Goal: Task Accomplishment & Management: Use online tool/utility

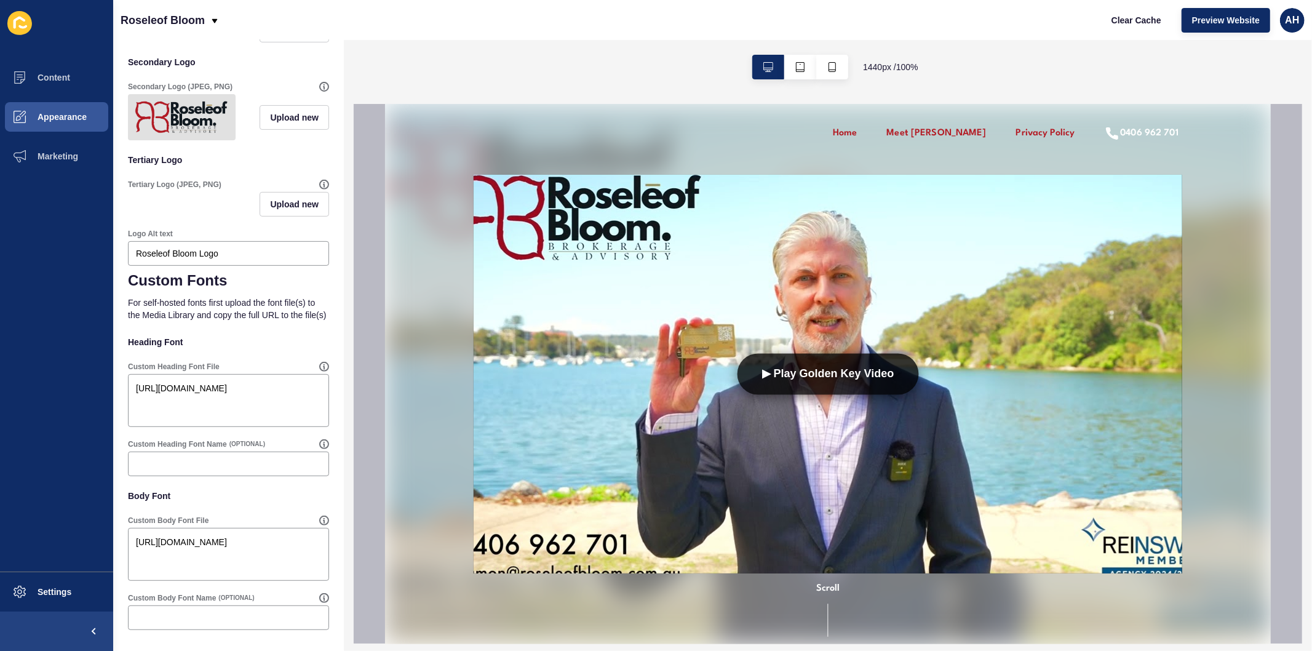
scroll to position [376, 0]
click at [205, 396] on textarea "[URL][DOMAIN_NAME]" at bounding box center [228, 400] width 197 height 49
click at [240, 398] on textarea "[URL][DOMAIN_NAME]" at bounding box center [228, 400] width 197 height 49
click at [248, 561] on textarea "[URL][DOMAIN_NAME]" at bounding box center [228, 554] width 197 height 49
paste textarea "LeagueSpartan-VariableFont_wght"
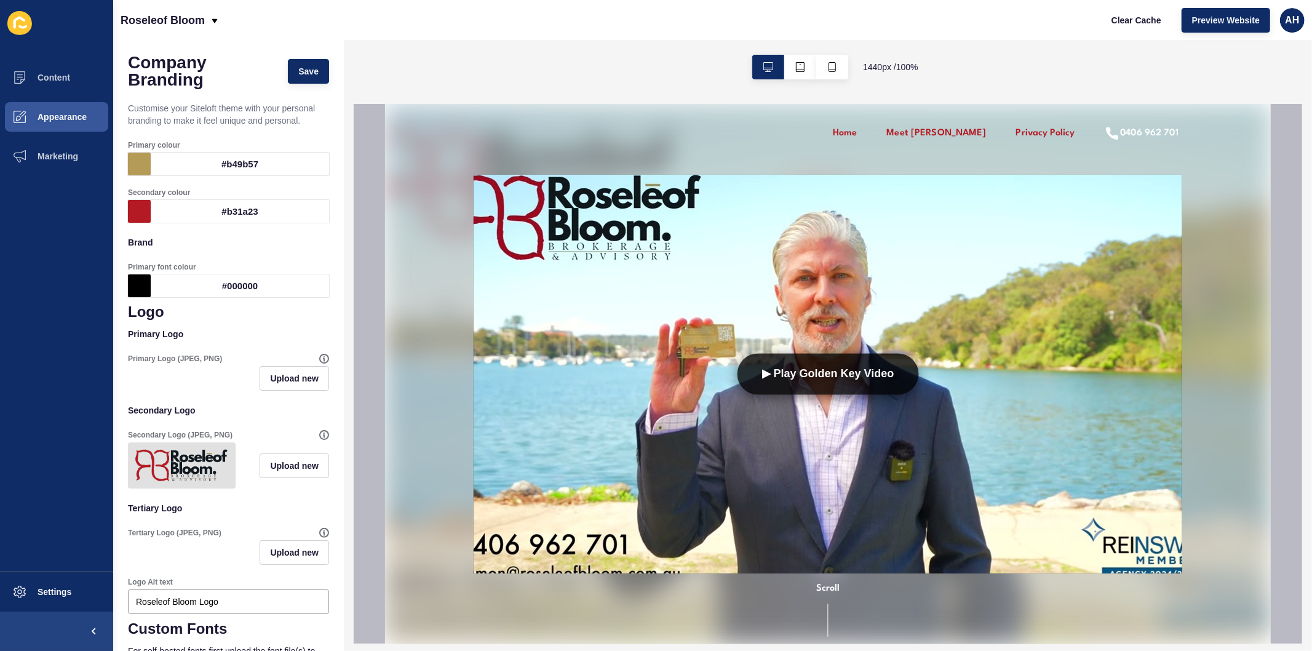
scroll to position [0, 0]
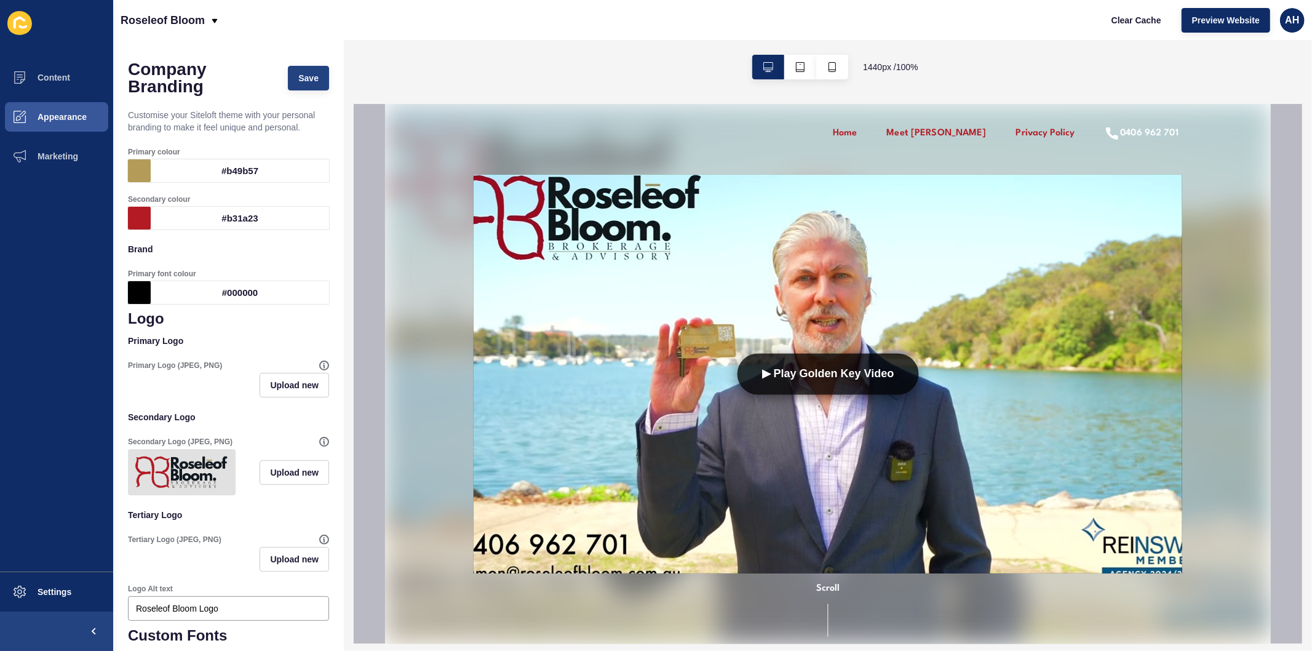
type textarea "[URL][DOMAIN_NAME]"
click at [300, 74] on span "Save" at bounding box center [308, 78] width 20 height 12
click at [1212, 19] on span "Preview Website" at bounding box center [1226, 20] width 68 height 12
click at [58, 112] on span "Appearance" at bounding box center [42, 117] width 89 height 10
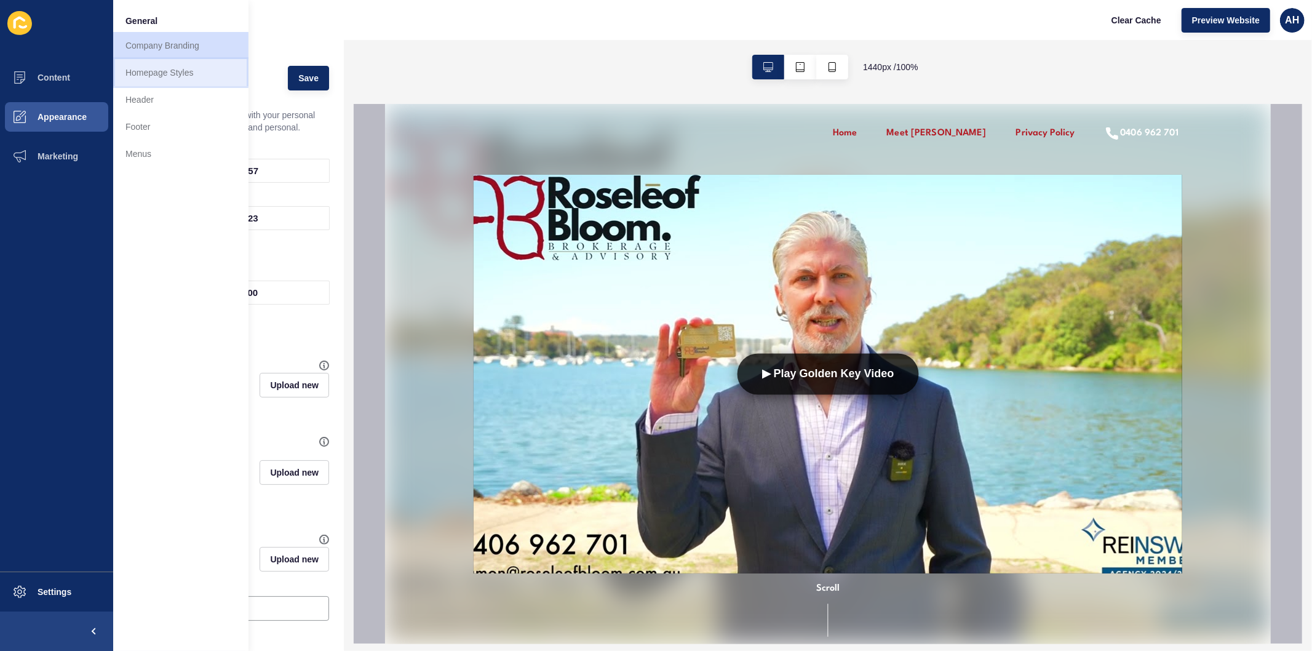
click at [144, 77] on link "Homepage Styles" at bounding box center [180, 72] width 135 height 27
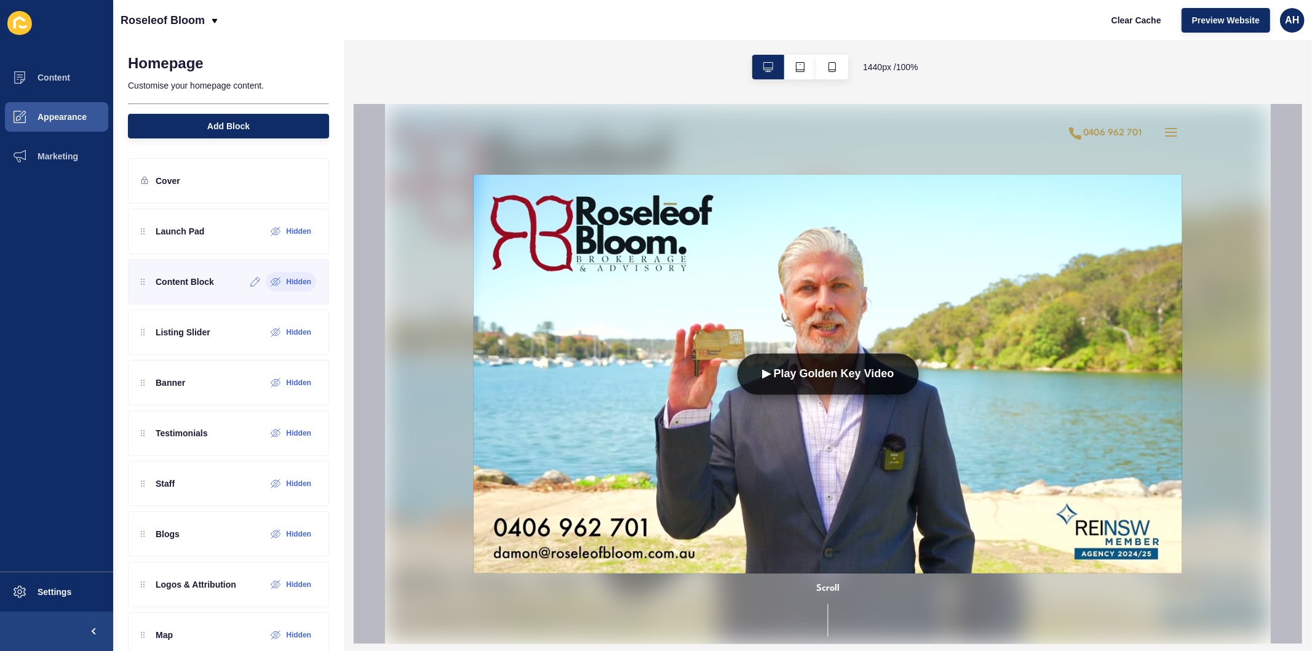
click at [271, 282] on icon at bounding box center [276, 282] width 10 height 10
drag, startPoint x: 139, startPoint y: 284, endPoint x: 150, endPoint y: 224, distance: 61.3
click at [150, 224] on div "Launch Pad Hidden Content Block Listing Slider Hidden Banner Hidden Testimonial…" at bounding box center [228, 432] width 201 height 449
click at [280, 235] on icon at bounding box center [285, 231] width 10 height 10
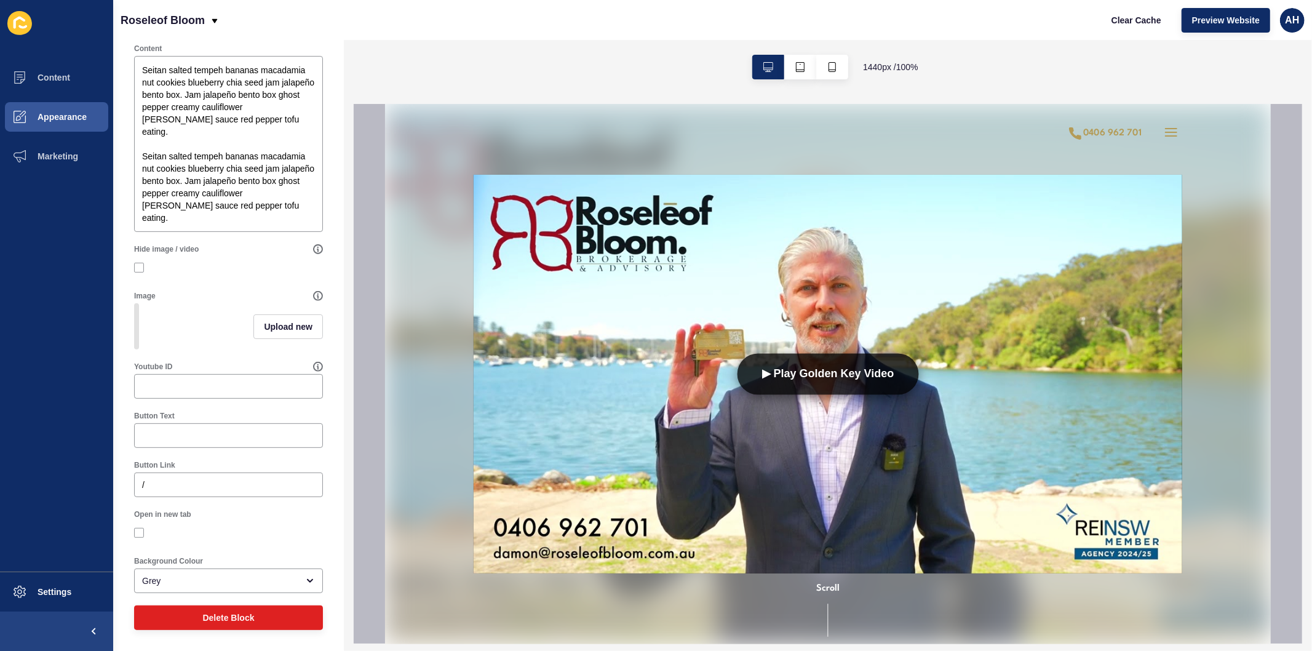
scroll to position [271, 0]
click at [175, 577] on div "Grey" at bounding box center [220, 580] width 156 height 12
click at [60, 515] on ul "Content Appearance Marketing" at bounding box center [56, 315] width 113 height 514
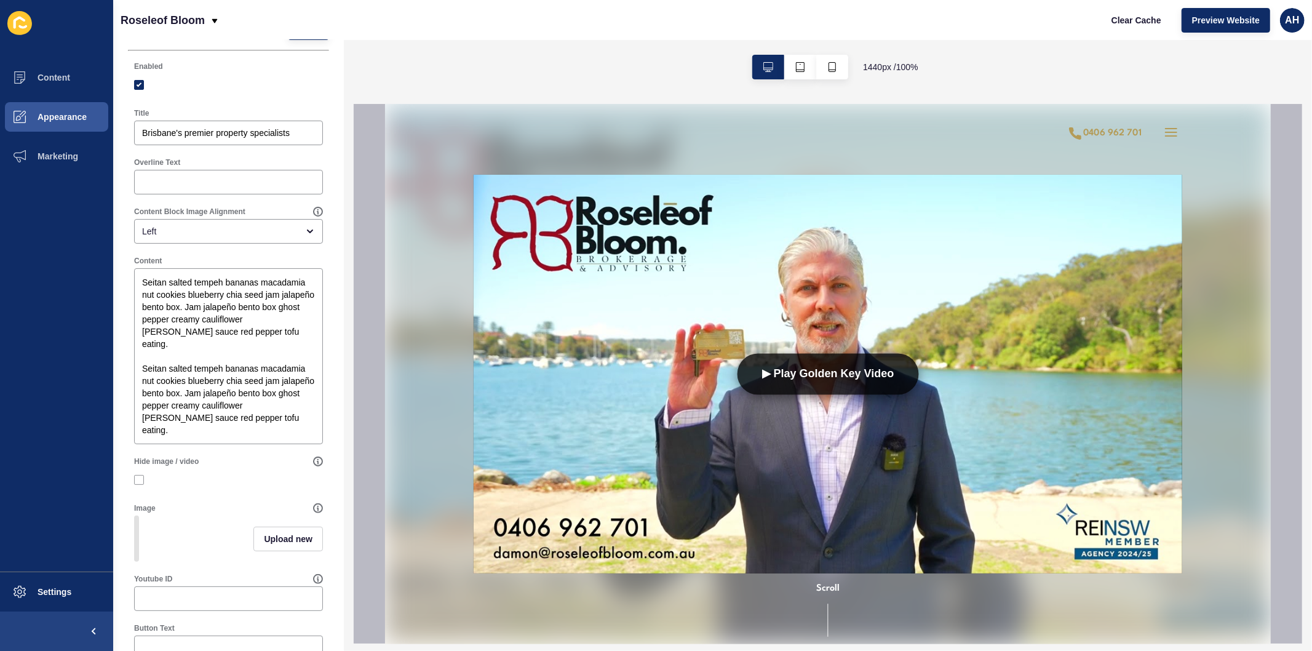
scroll to position [0, 0]
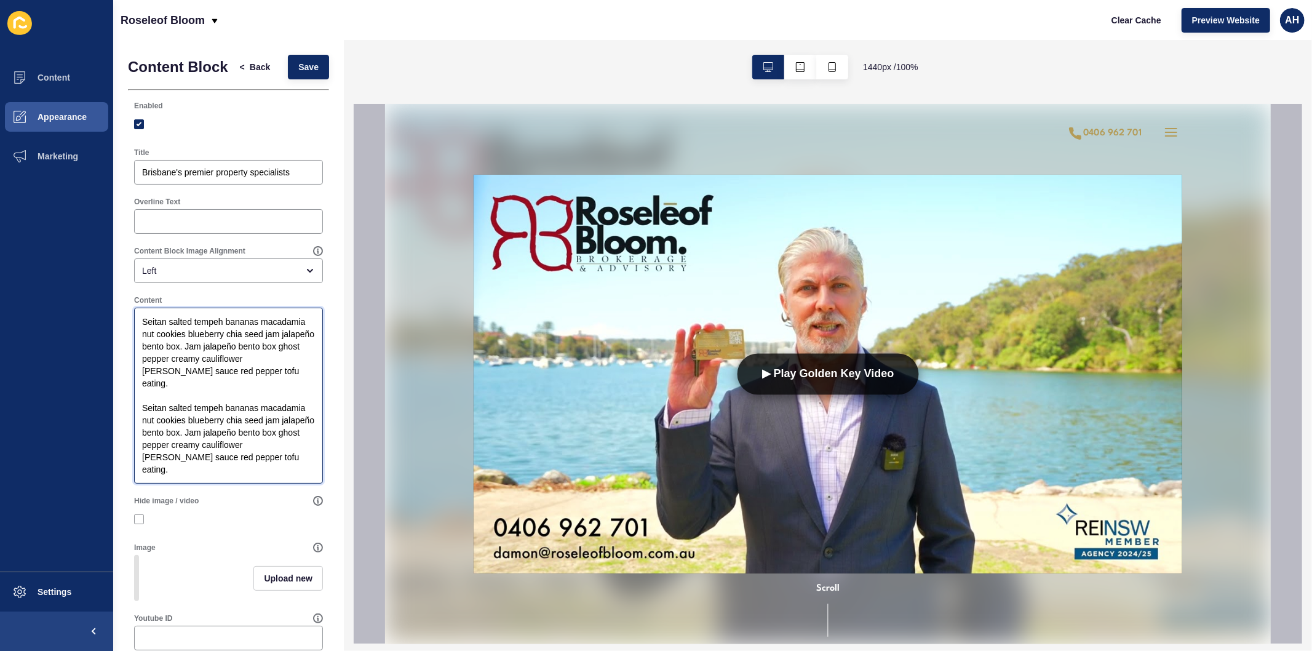
click at [222, 378] on textarea "Seitan salted tempeh bananas macadamia nut cookies blueberry chia seed jam jala…" at bounding box center [228, 395] width 185 height 172
paste textarea "Any agent can sell your property for book value. But achieving a result beyond …"
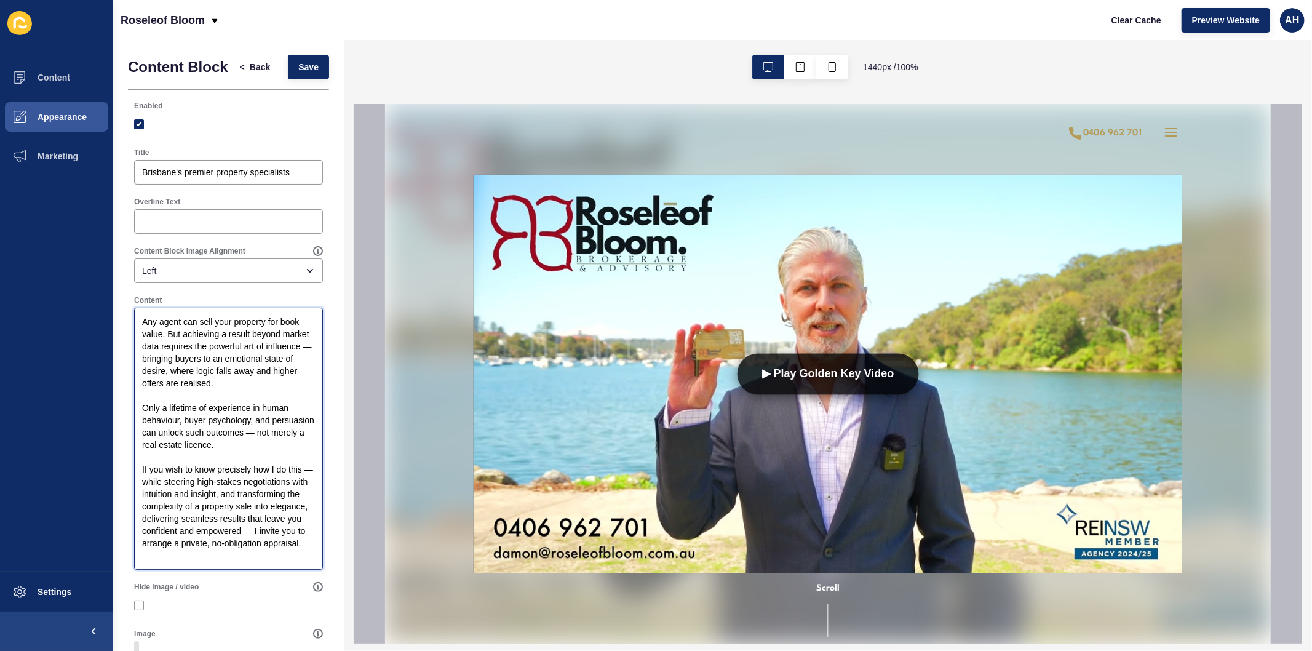
type textarea "Any agent can sell your property for book value. But achieving a result beyond …"
click at [215, 184] on div "Brisbane's premier property specialists" at bounding box center [228, 172] width 189 height 25
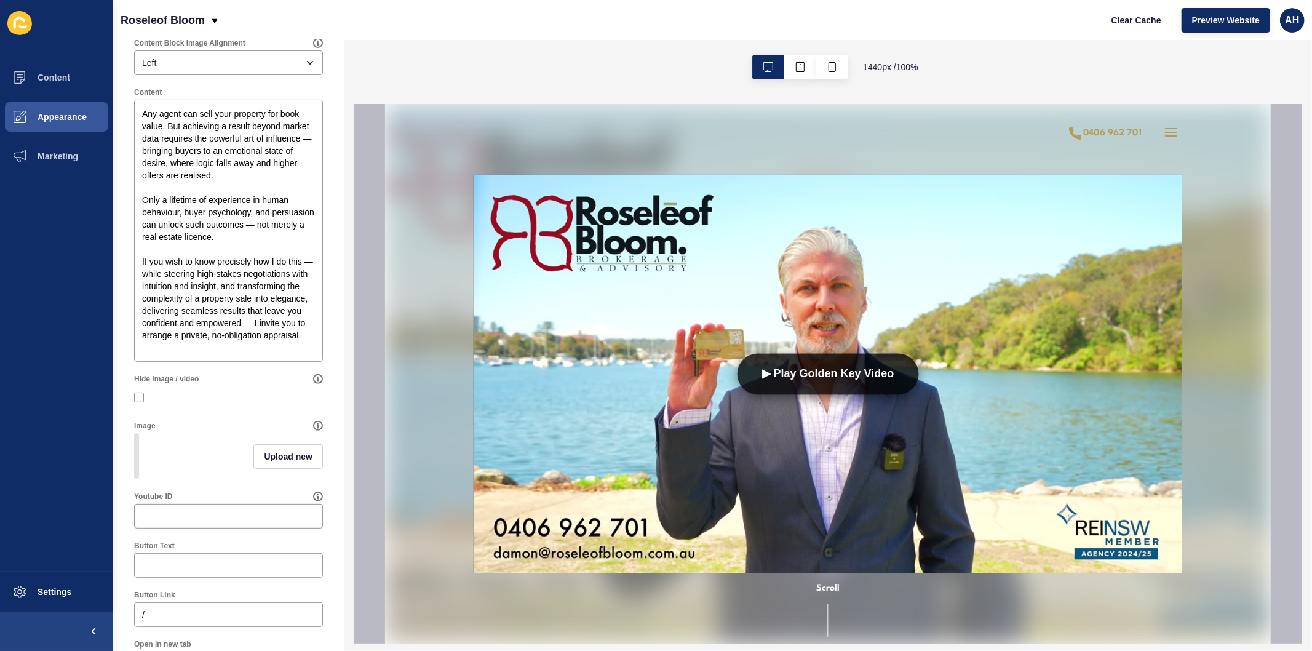
scroll to position [273, 0]
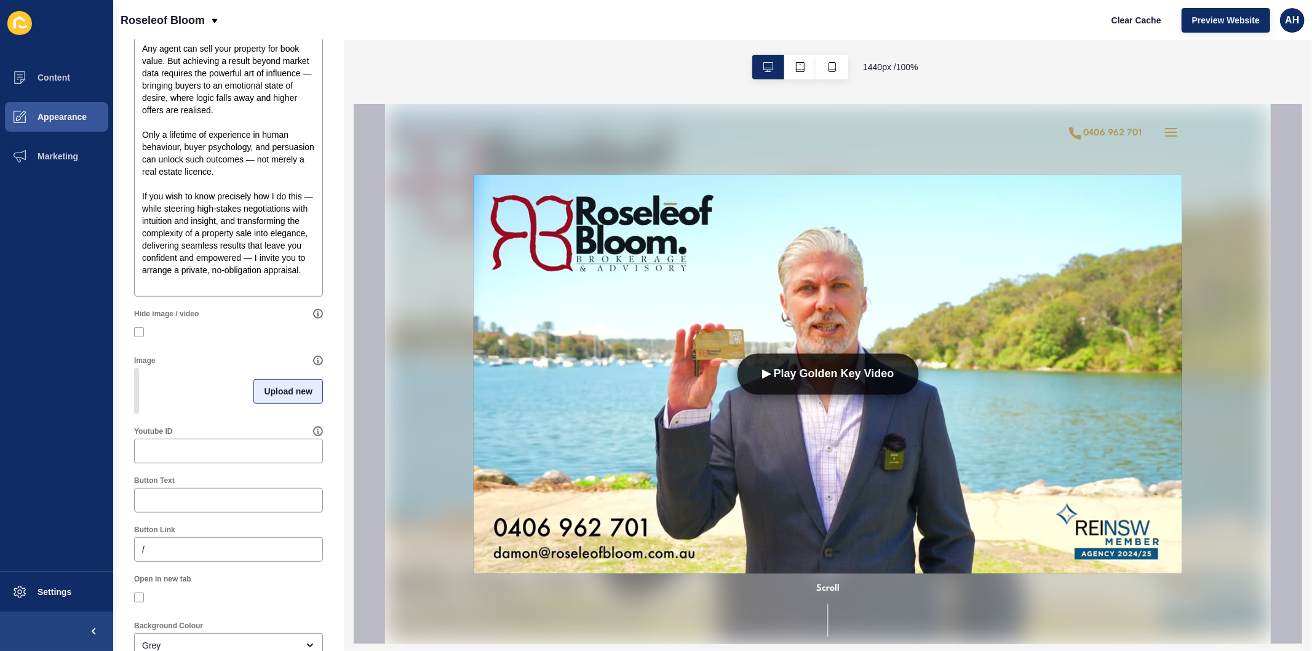
type input "Meet [PERSON_NAME]"
click at [277, 397] on span "Upload new" at bounding box center [288, 391] width 49 height 12
click at [238, 402] on span at bounding box center [228, 393] width 186 height 48
click at [135, 369] on input "Drag or click to upload" at bounding box center [135, 369] width 0 height 0
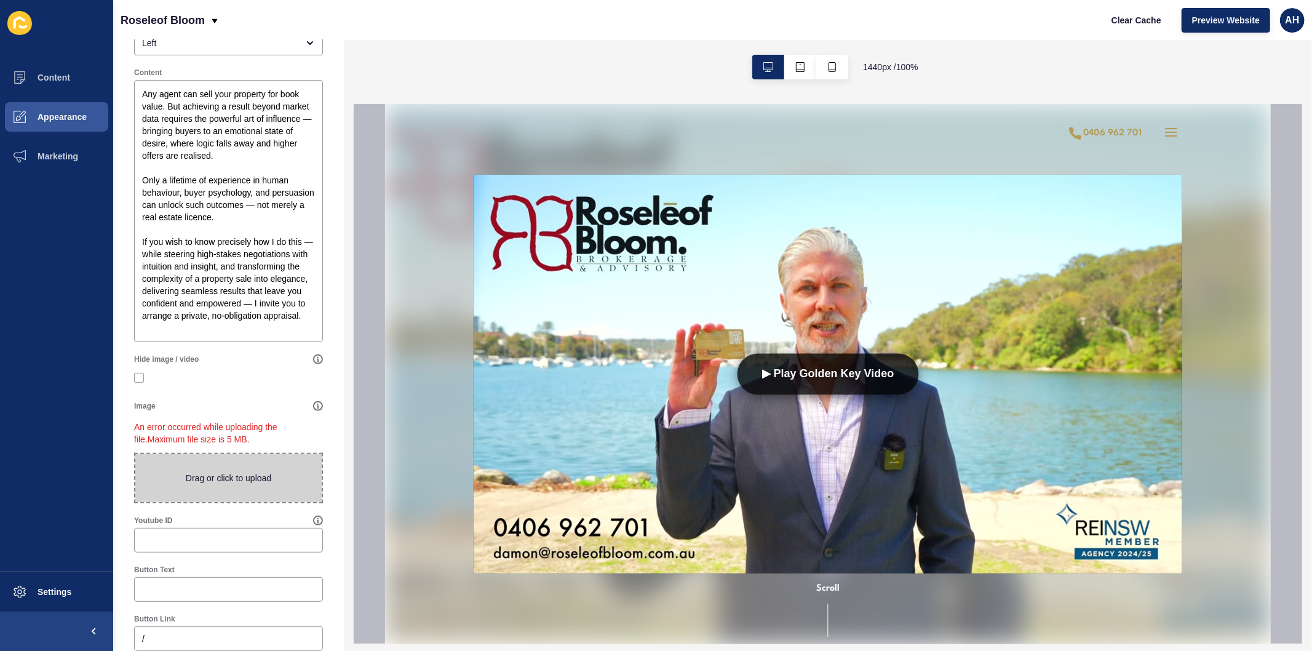
scroll to position [205, 0]
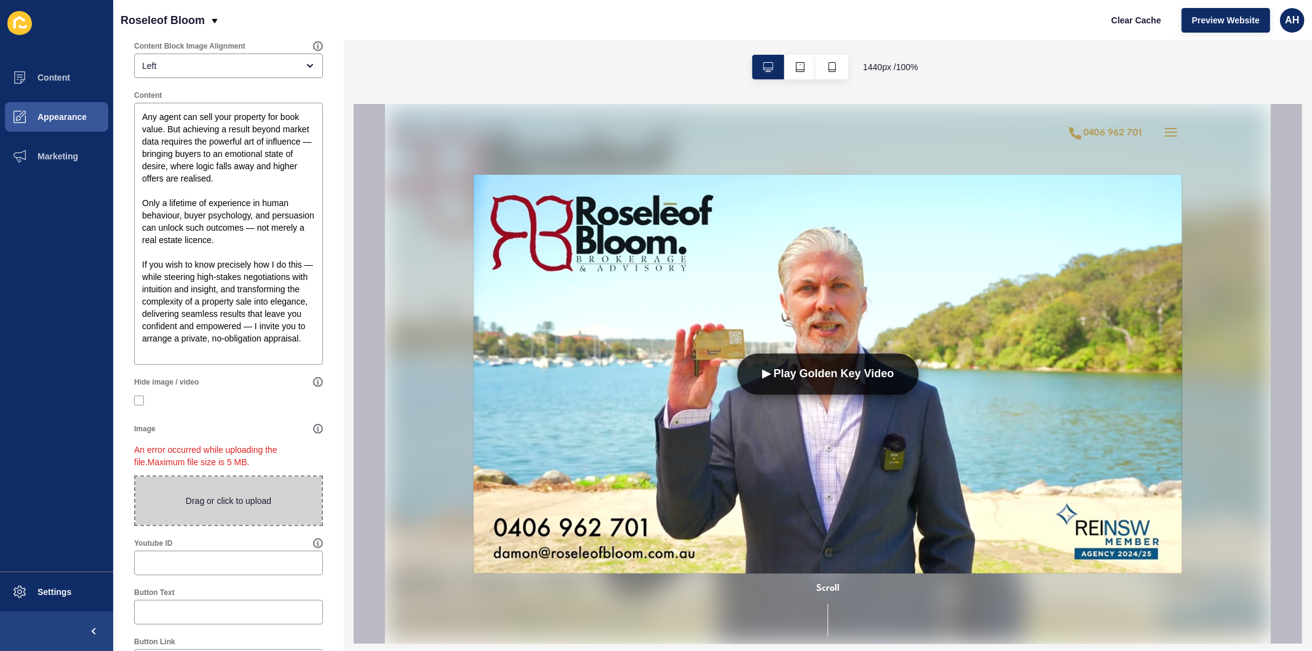
click at [208, 514] on span at bounding box center [228, 501] width 186 height 48
click at [135, 477] on input "Drag or click to upload" at bounding box center [135, 477] width 0 height 0
type input "C:\fakepath\027A8455 High-Res-2 (1).jpeg"
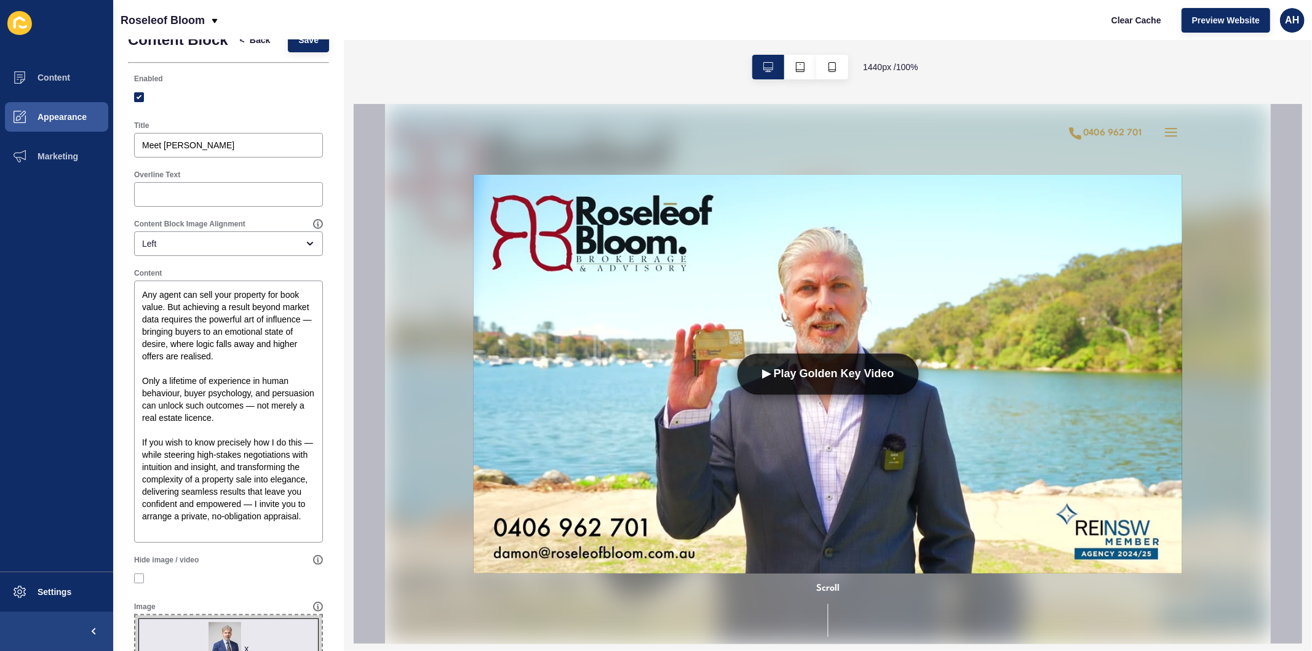
scroll to position [0, 0]
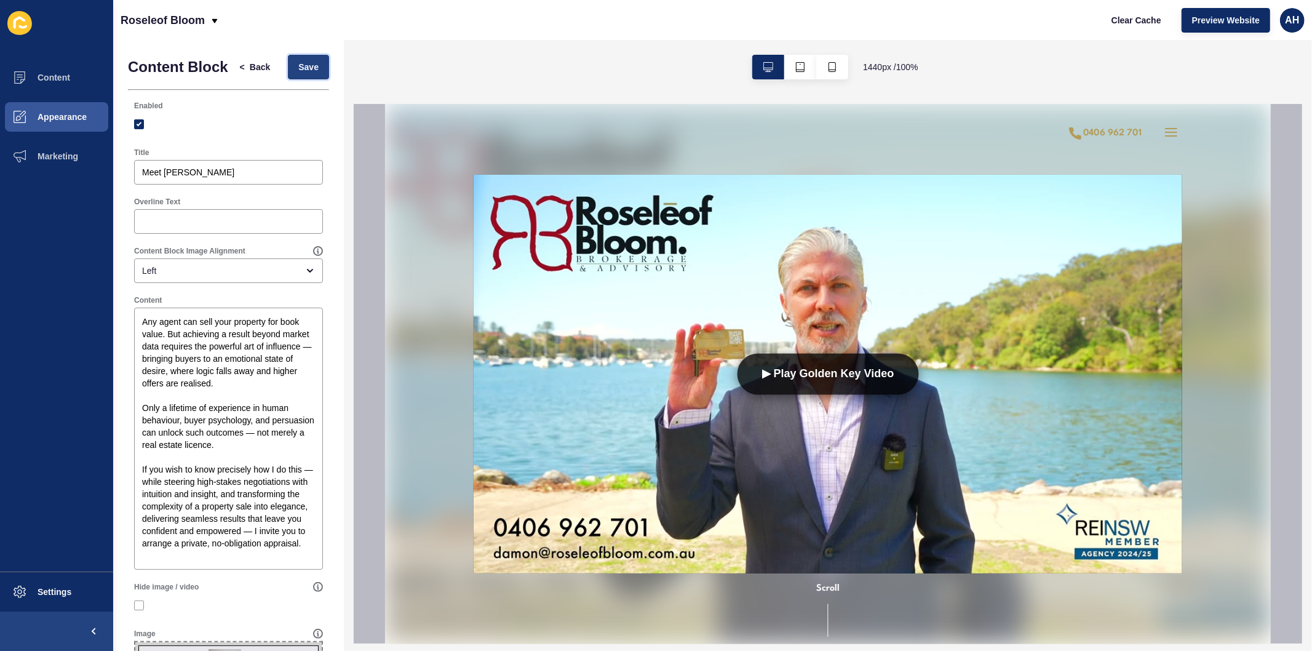
click at [298, 72] on span "Save" at bounding box center [308, 67] width 20 height 12
click at [250, 72] on span "Back" at bounding box center [260, 67] width 20 height 12
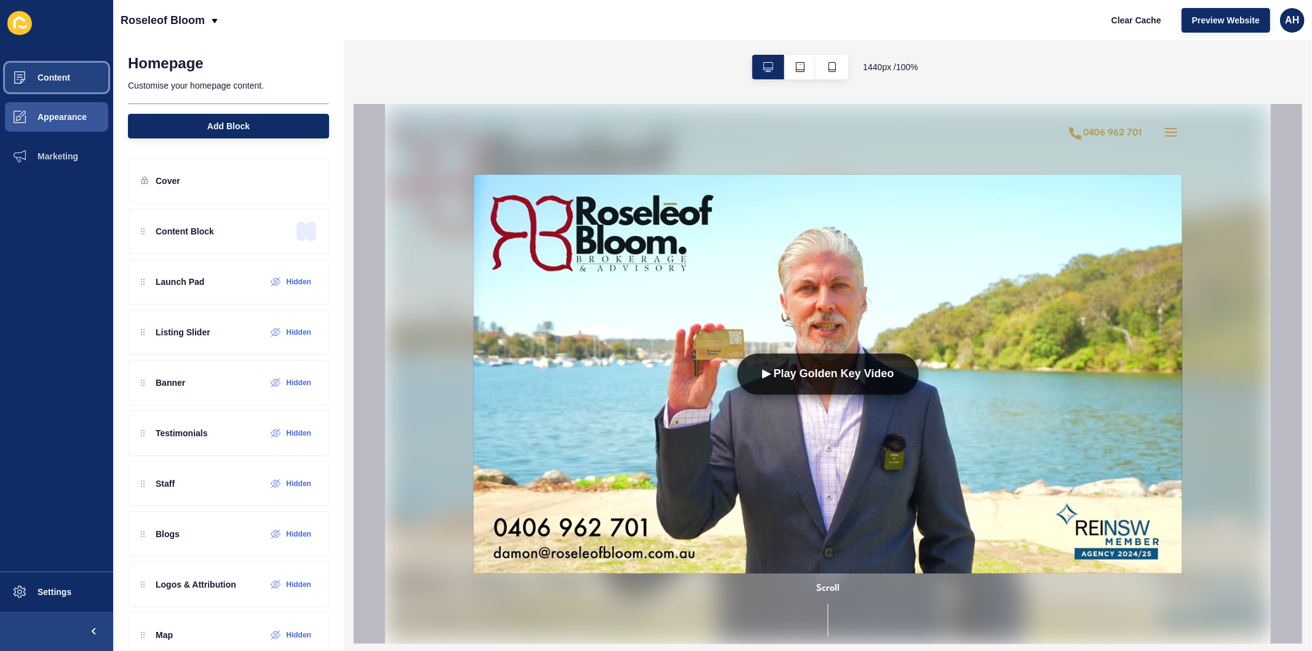
click at [39, 65] on button "Content" at bounding box center [56, 77] width 113 height 39
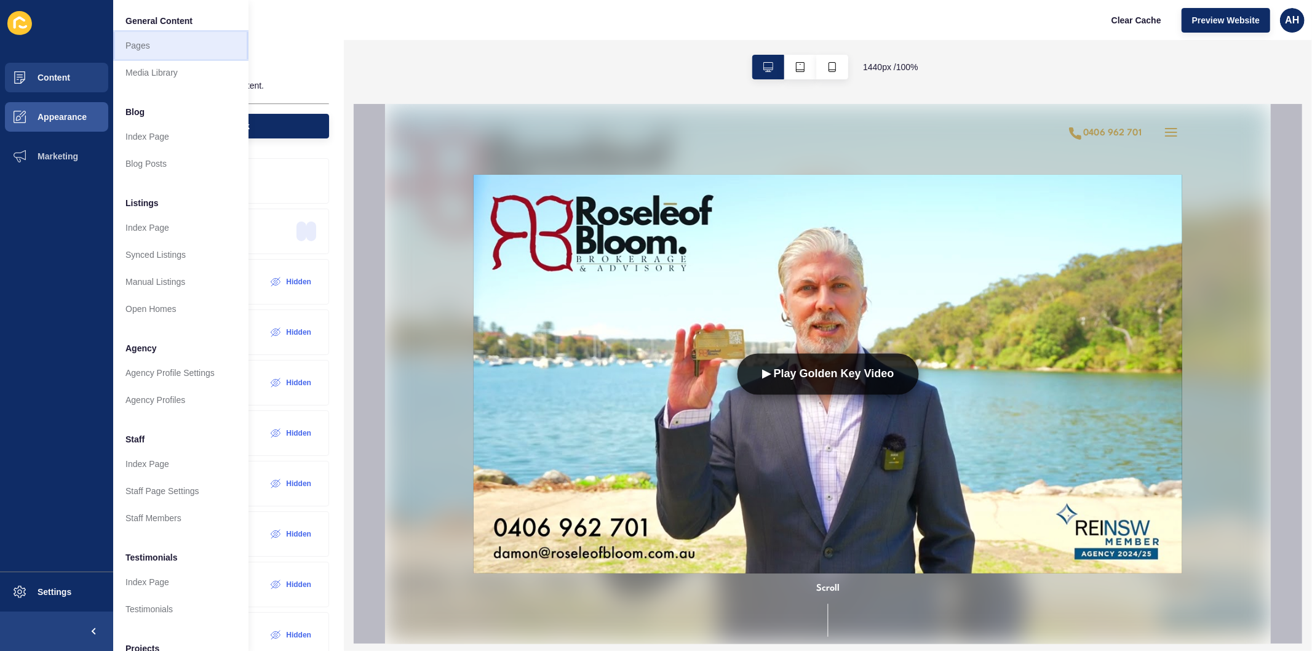
click at [153, 42] on link "Pages" at bounding box center [180, 45] width 135 height 27
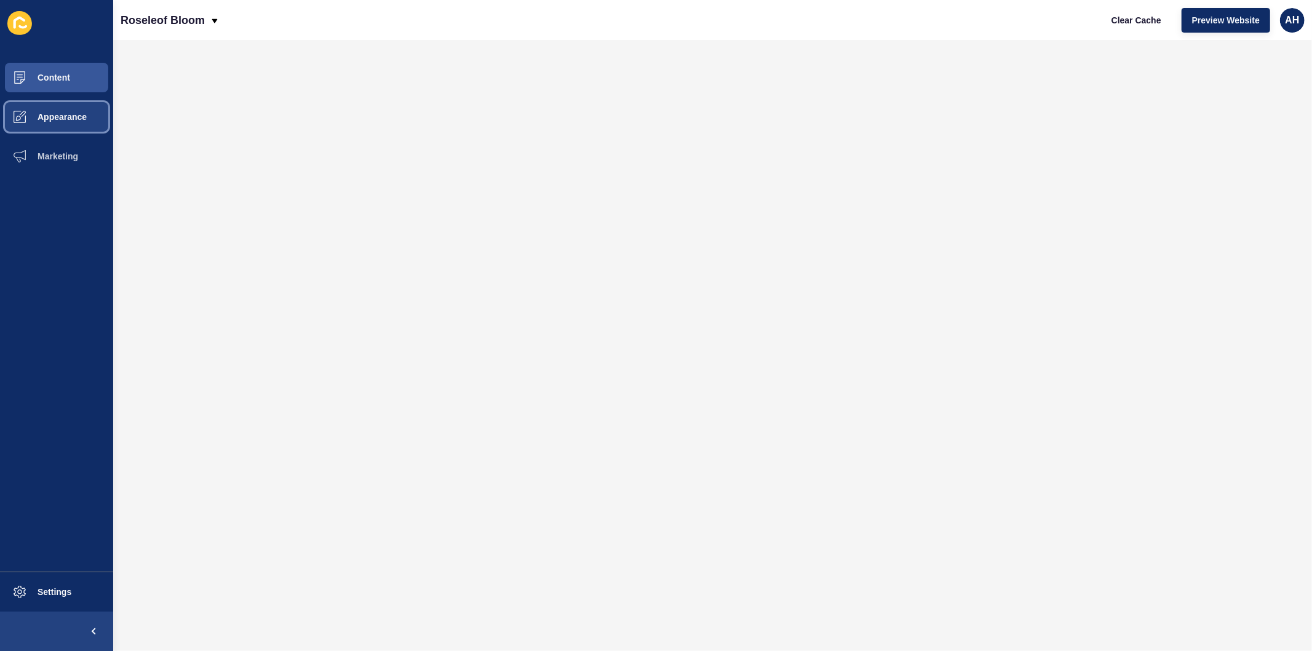
click at [56, 120] on span "Appearance" at bounding box center [42, 117] width 89 height 10
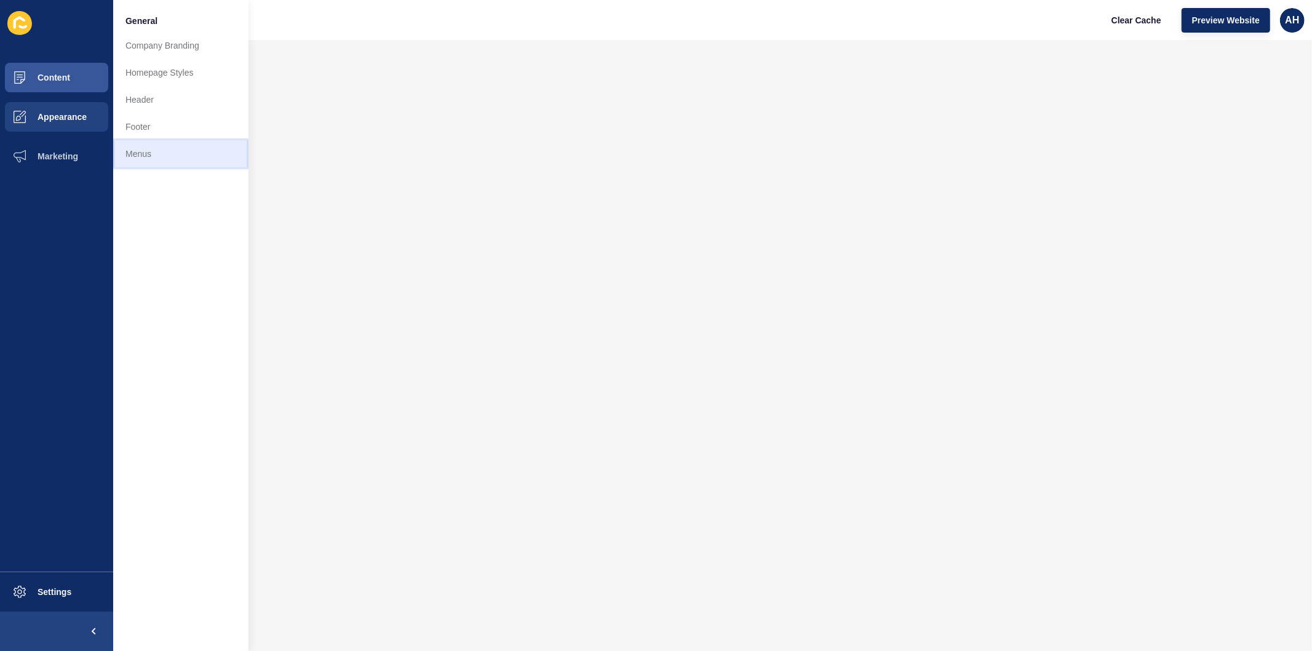
click at [138, 157] on link "Menus" at bounding box center [180, 153] width 135 height 27
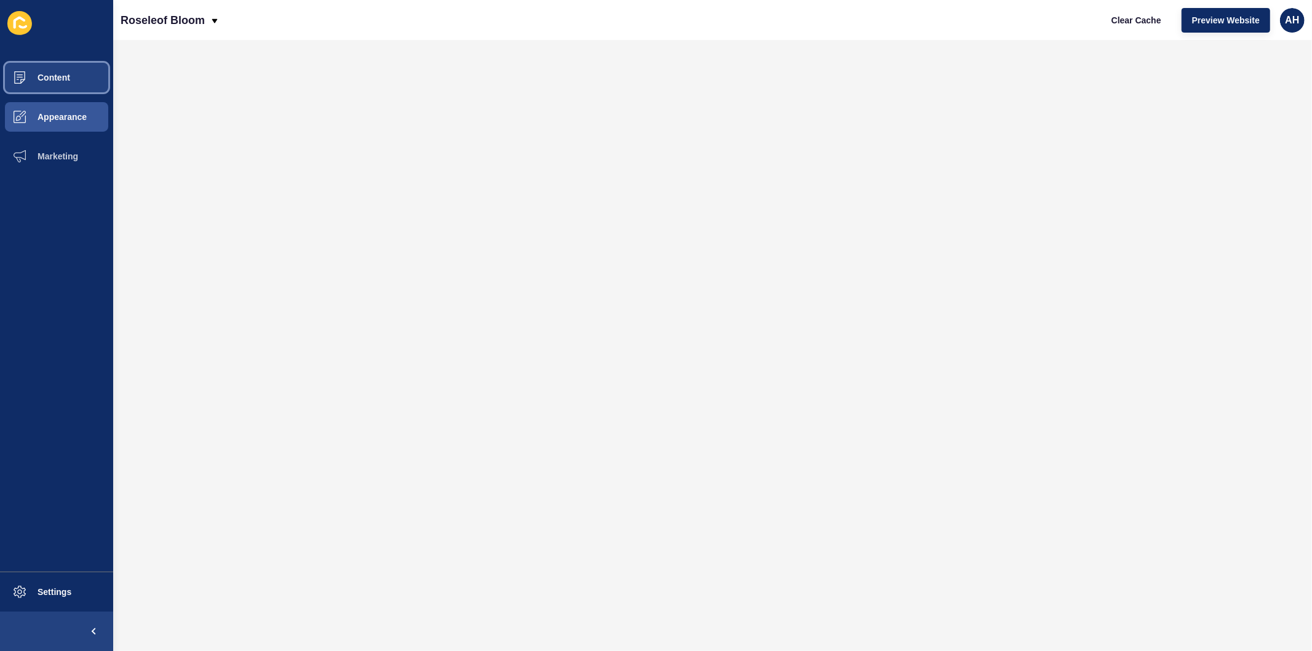
click at [46, 68] on button "Content" at bounding box center [56, 77] width 113 height 39
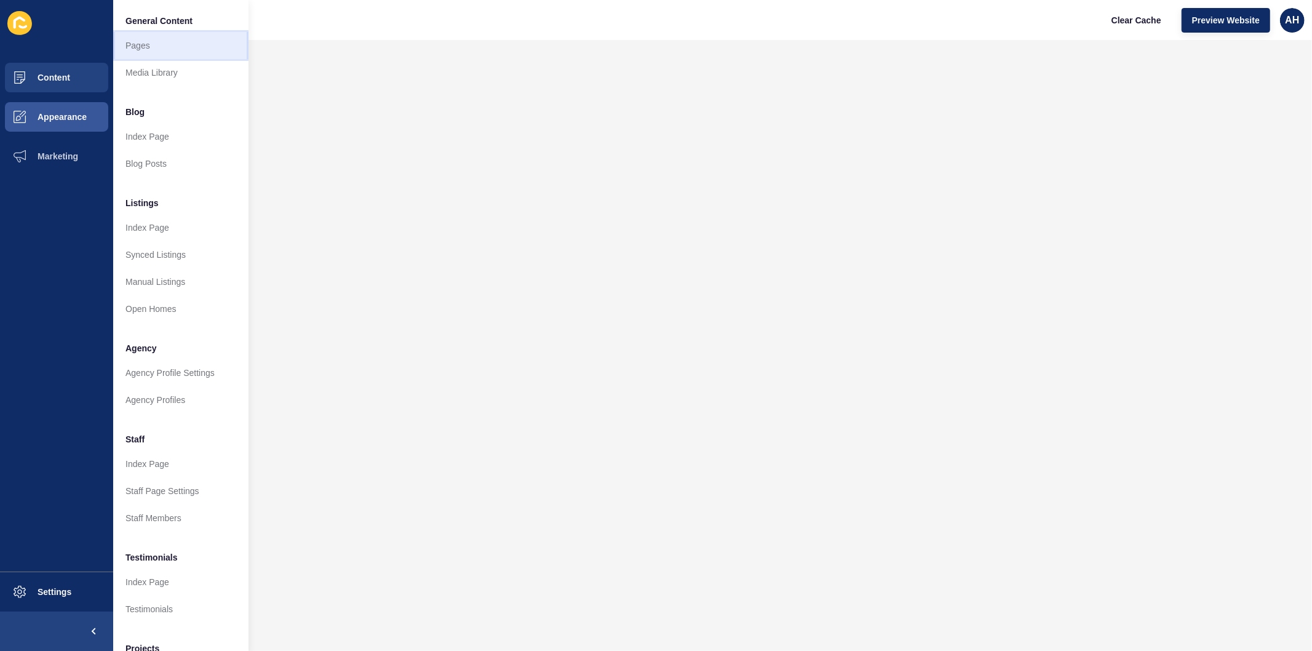
click at [149, 46] on link "Pages" at bounding box center [180, 45] width 135 height 27
